Goal: Find specific page/section

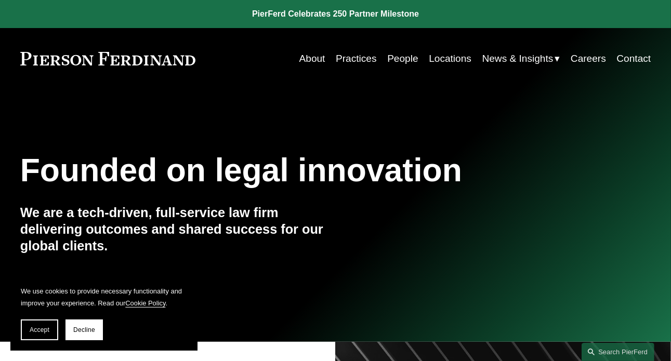
click at [580, 57] on link "Careers" at bounding box center [588, 59] width 35 height 20
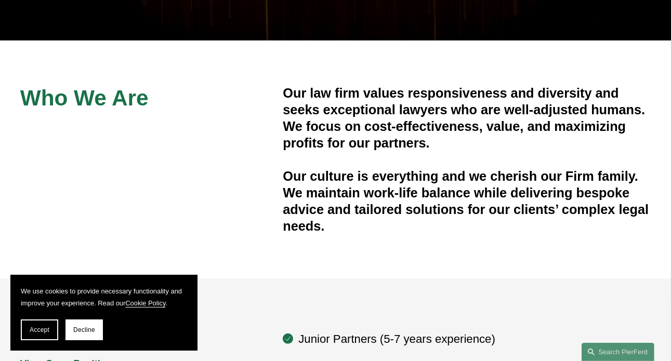
scroll to position [260, 0]
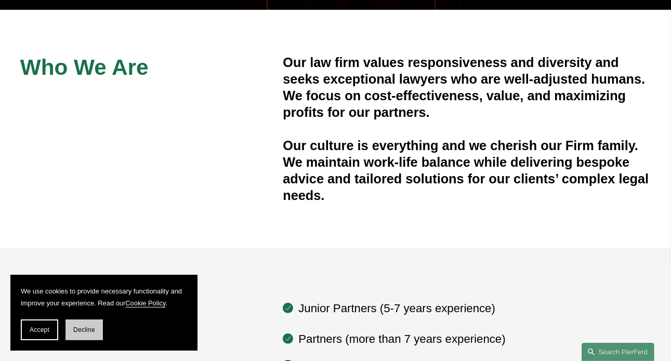
click at [81, 327] on span "Decline" at bounding box center [84, 329] width 22 height 7
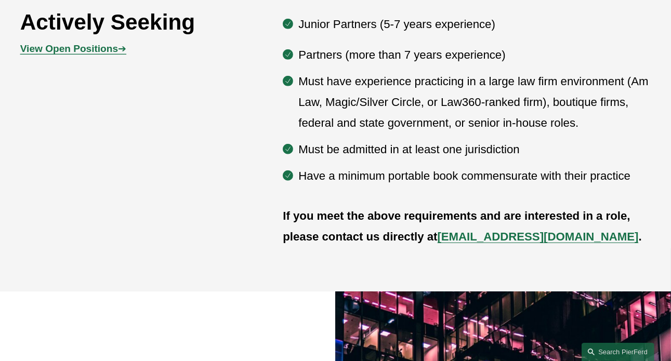
scroll to position [520, 0]
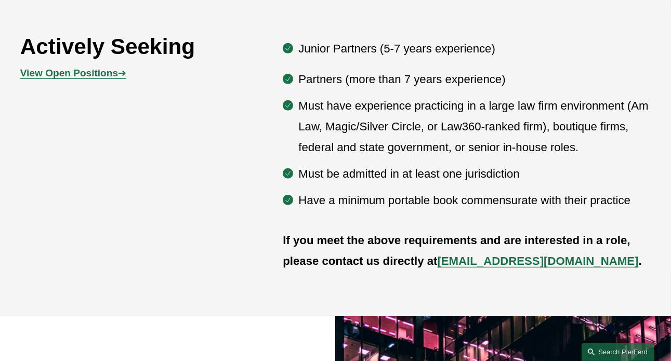
click at [93, 78] on strong "View Open Positions" at bounding box center [69, 73] width 98 height 11
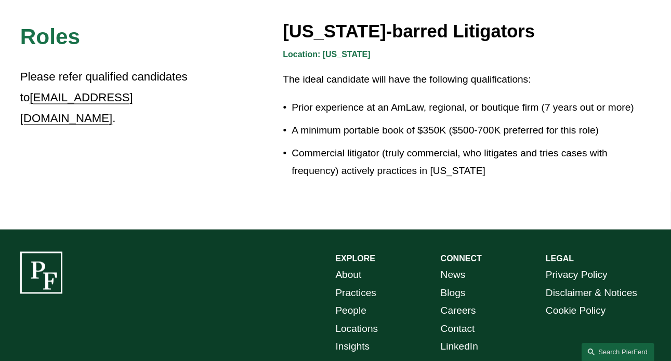
scroll to position [1819, 0]
